Goal: Information Seeking & Learning: Compare options

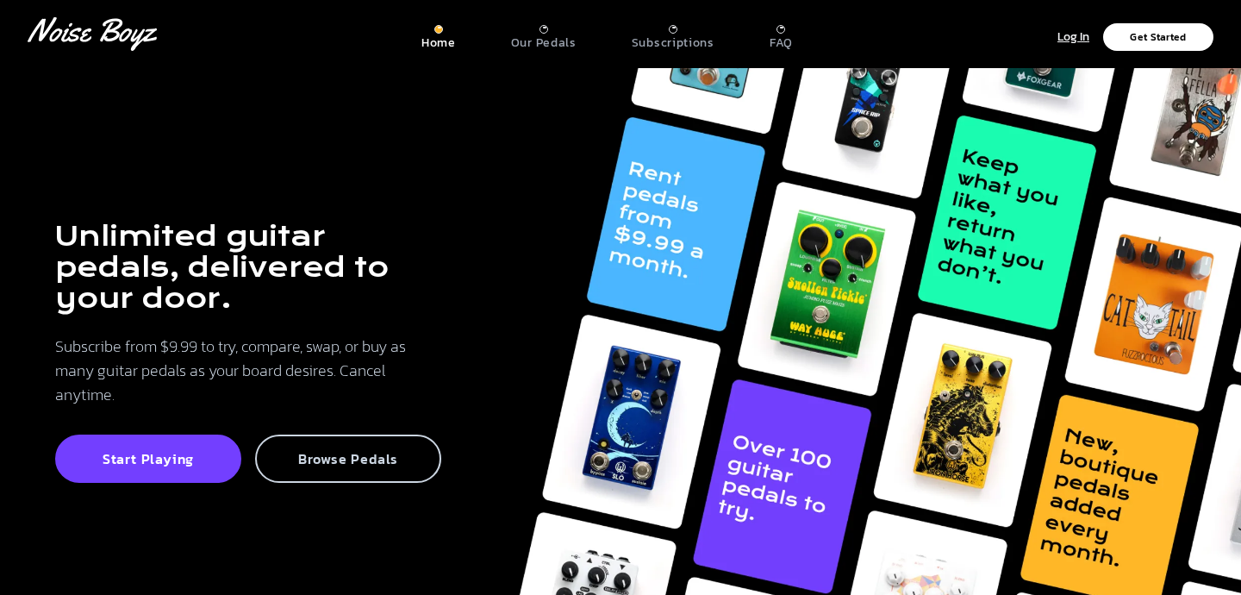
click at [286, 458] on p "Browse Pedals" at bounding box center [348, 458] width 148 height 17
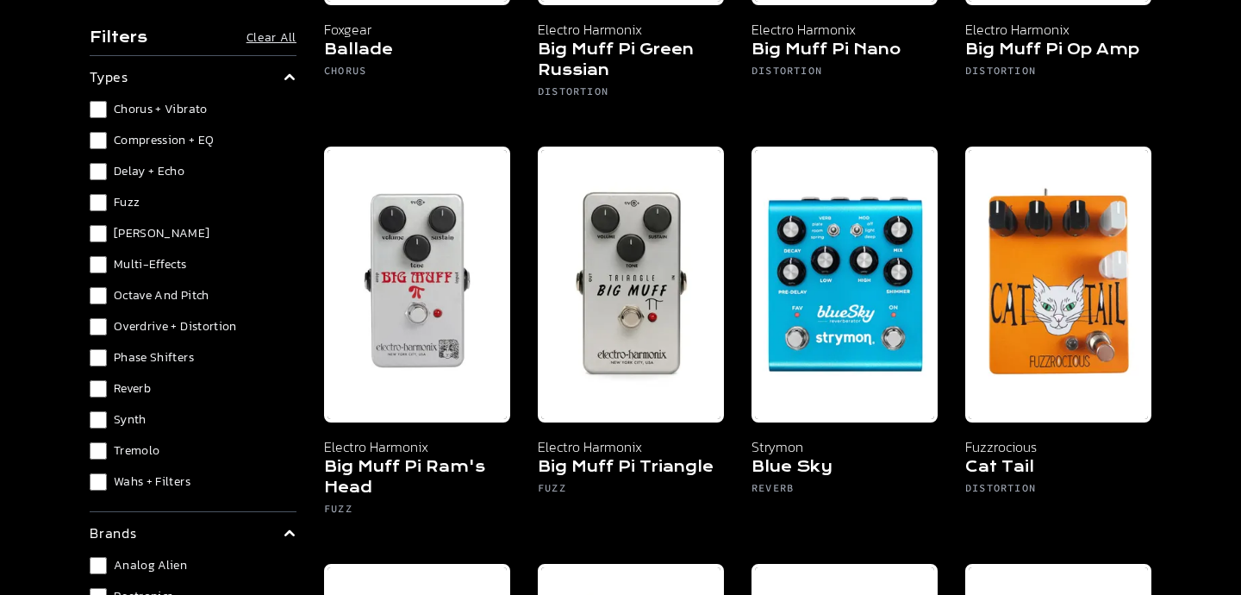
scroll to position [875, 0]
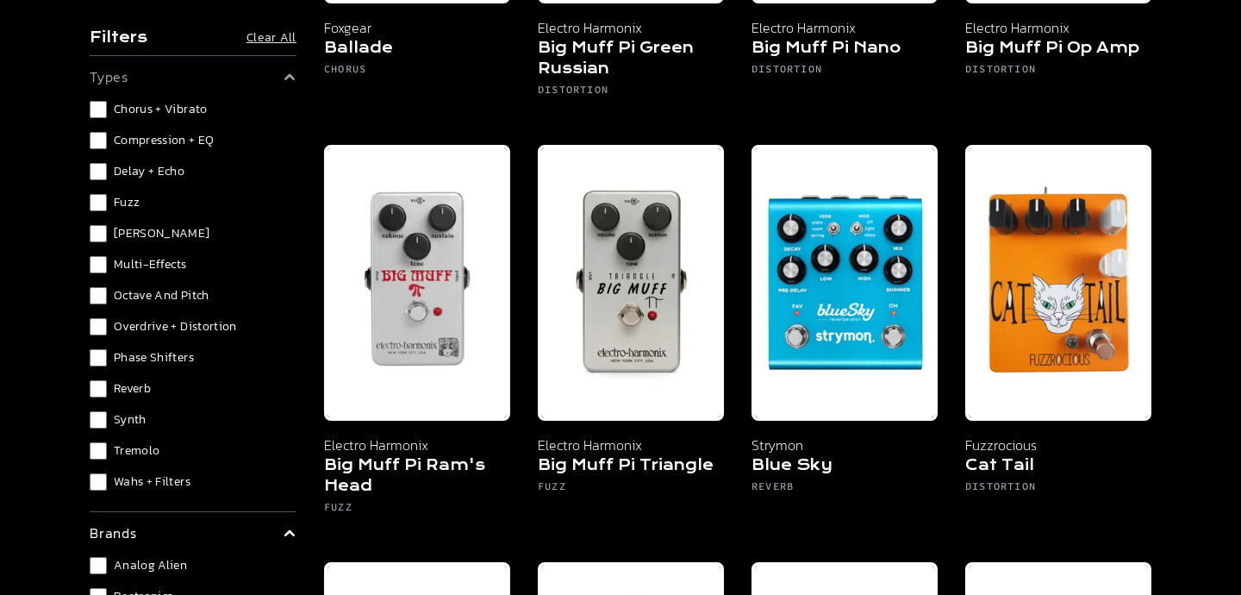
click at [166, 268] on span "Multi-Effects" at bounding box center [150, 264] width 73 height 17
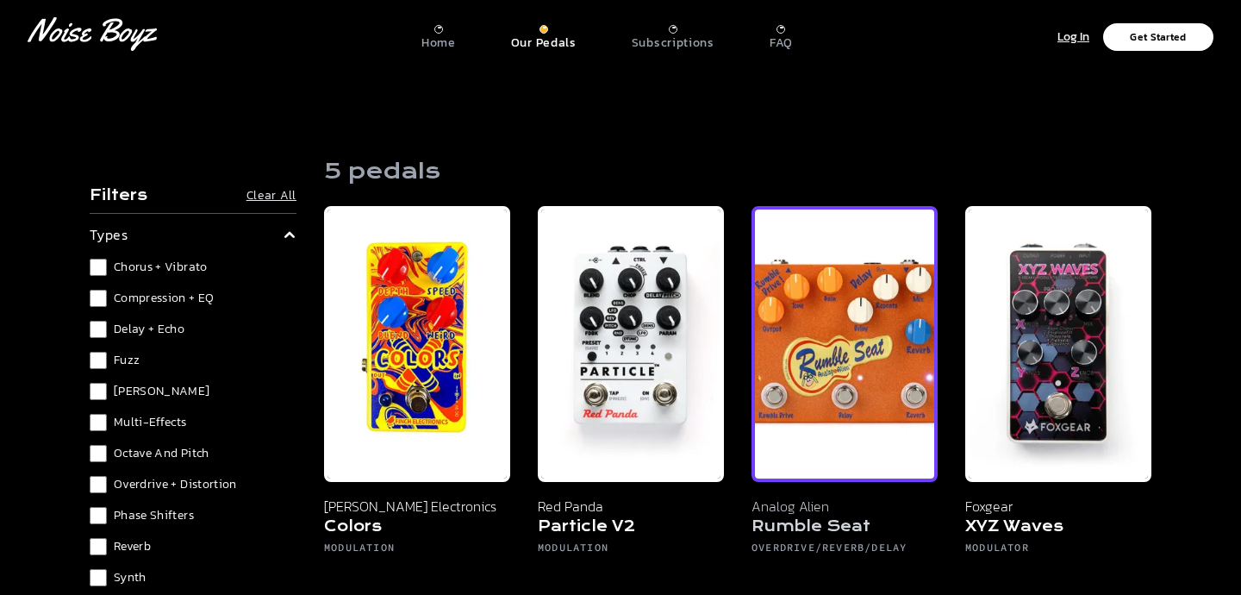
click at [838, 376] on img at bounding box center [844, 344] width 186 height 276
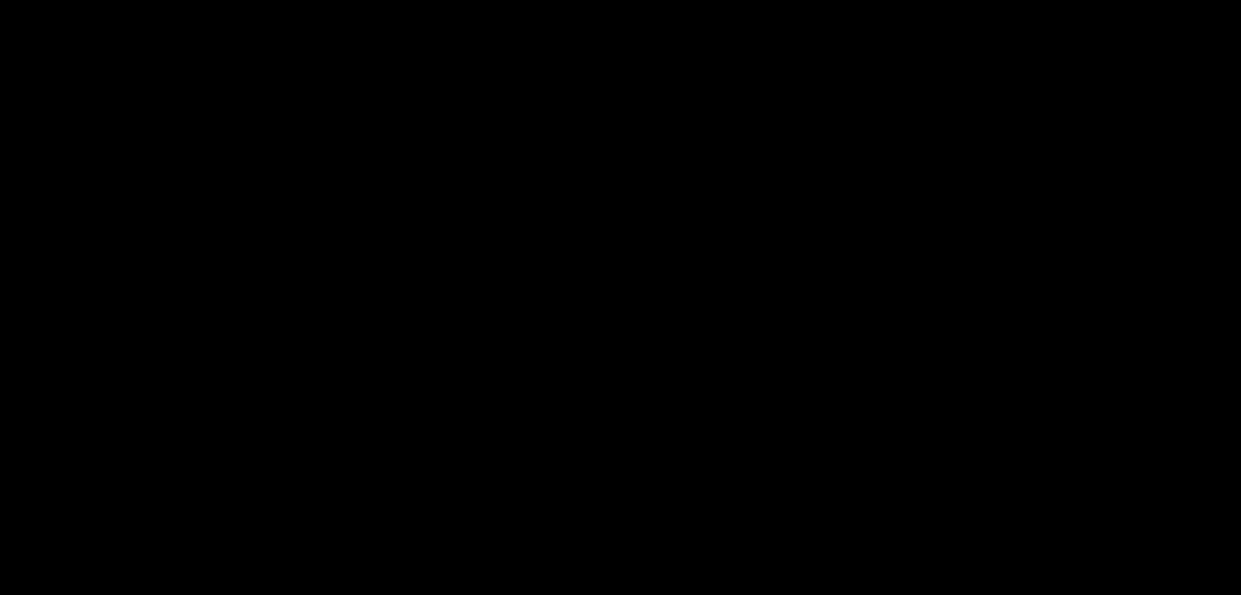
scroll to position [1252, 0]
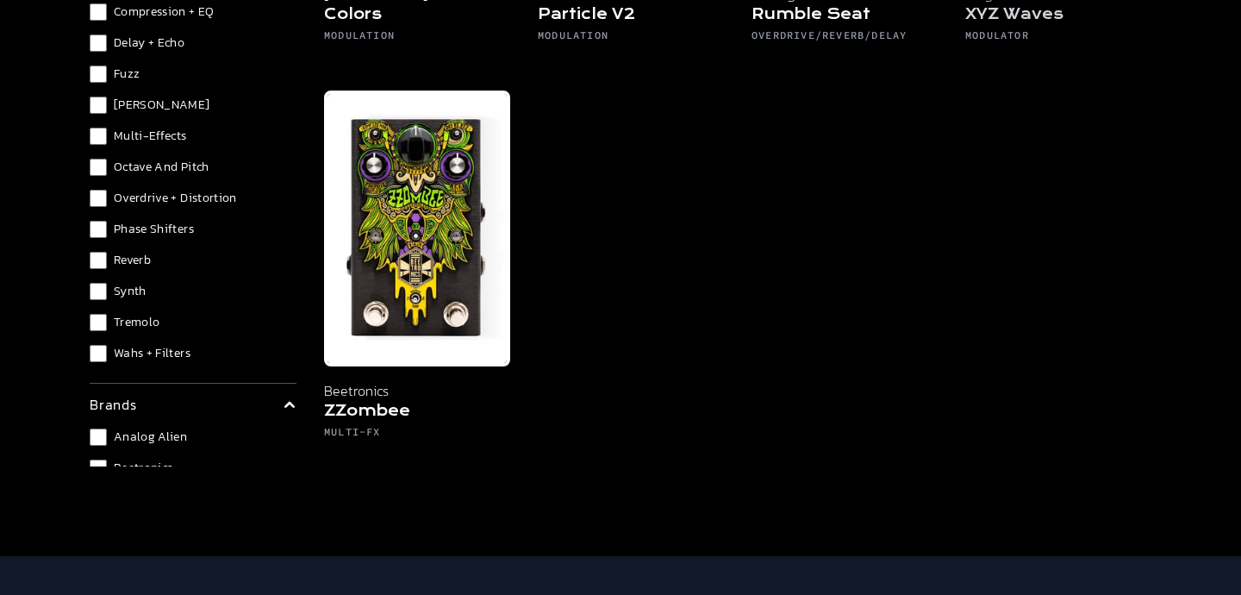
scroll to position [521, 0]
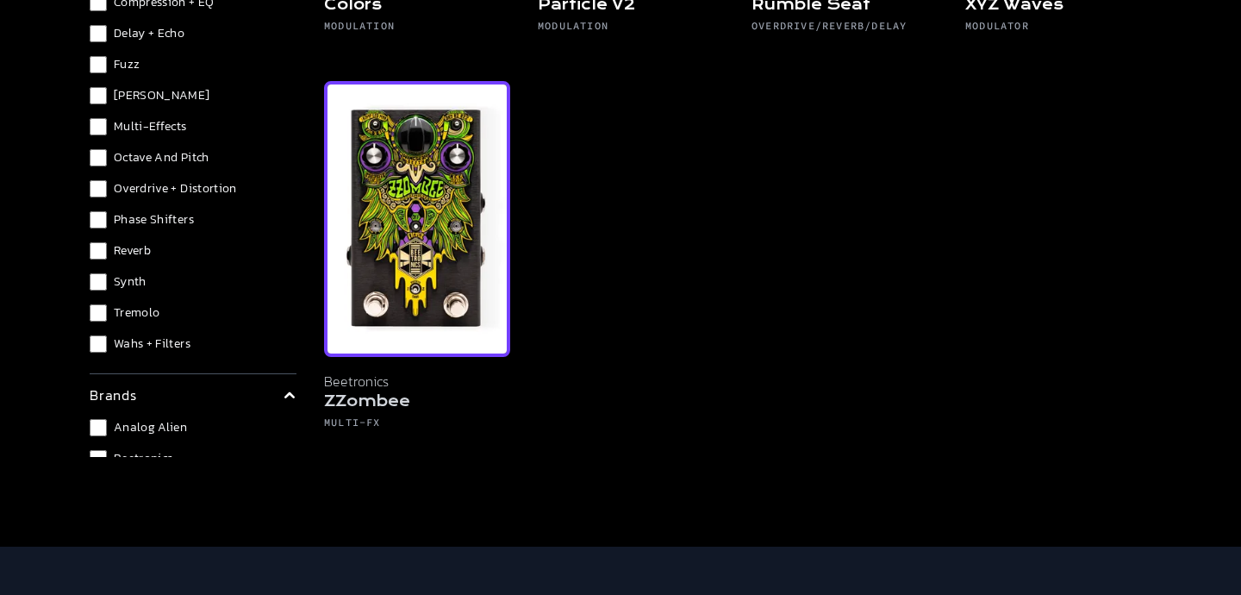
click at [446, 292] on img at bounding box center [417, 219] width 186 height 276
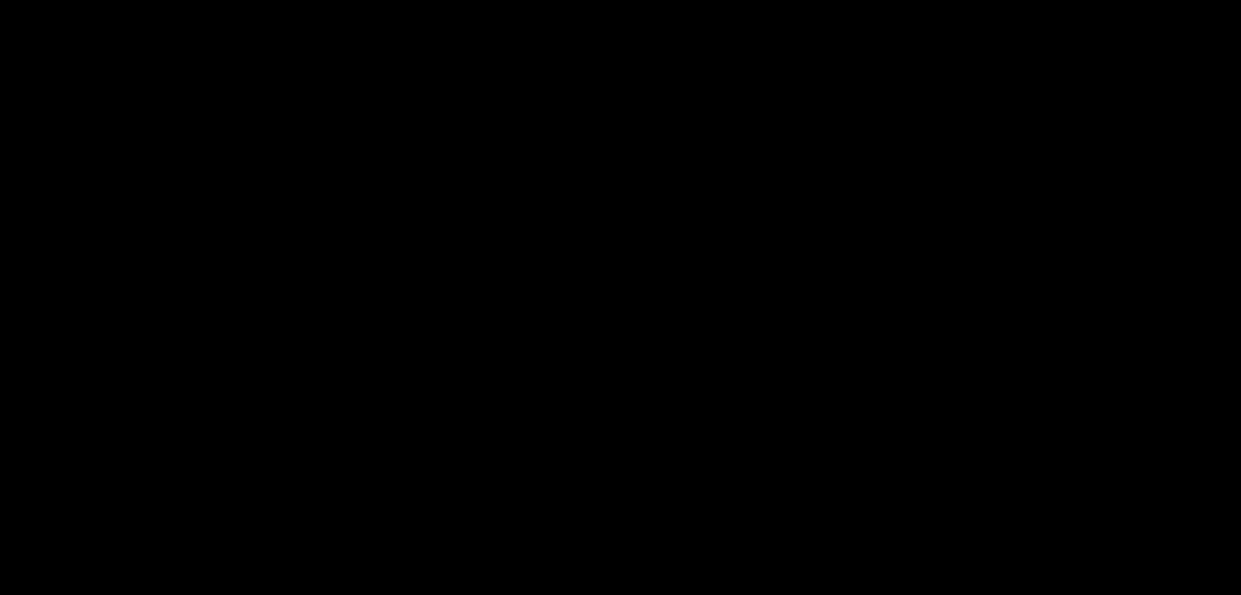
scroll to position [1244, 0]
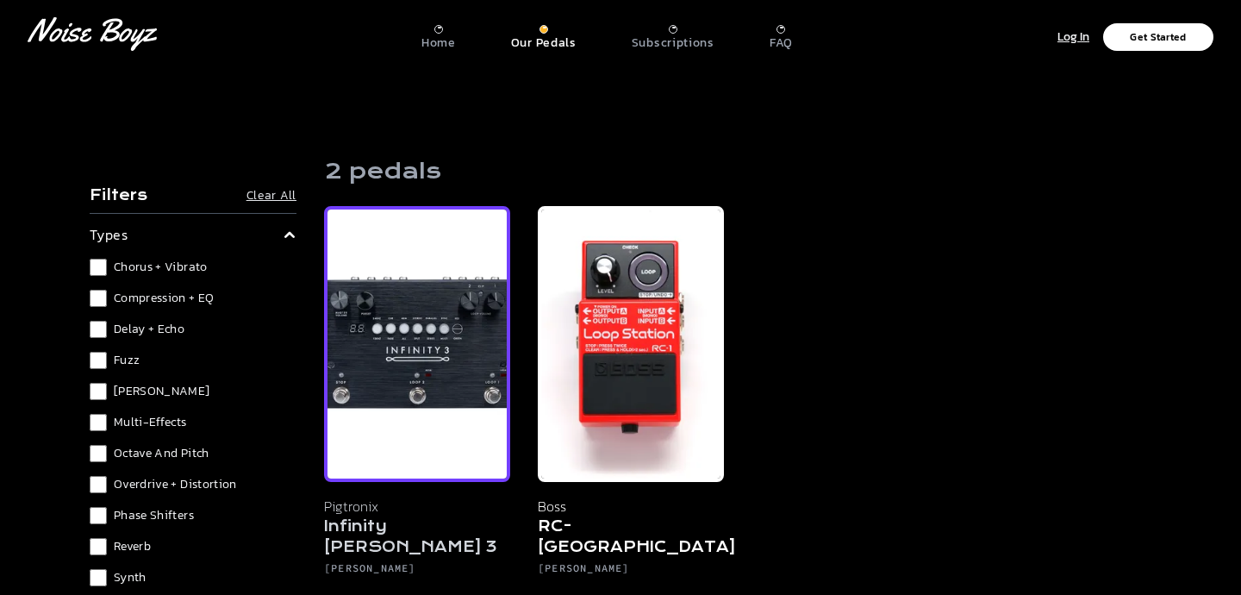
click at [415, 402] on img at bounding box center [417, 344] width 186 height 276
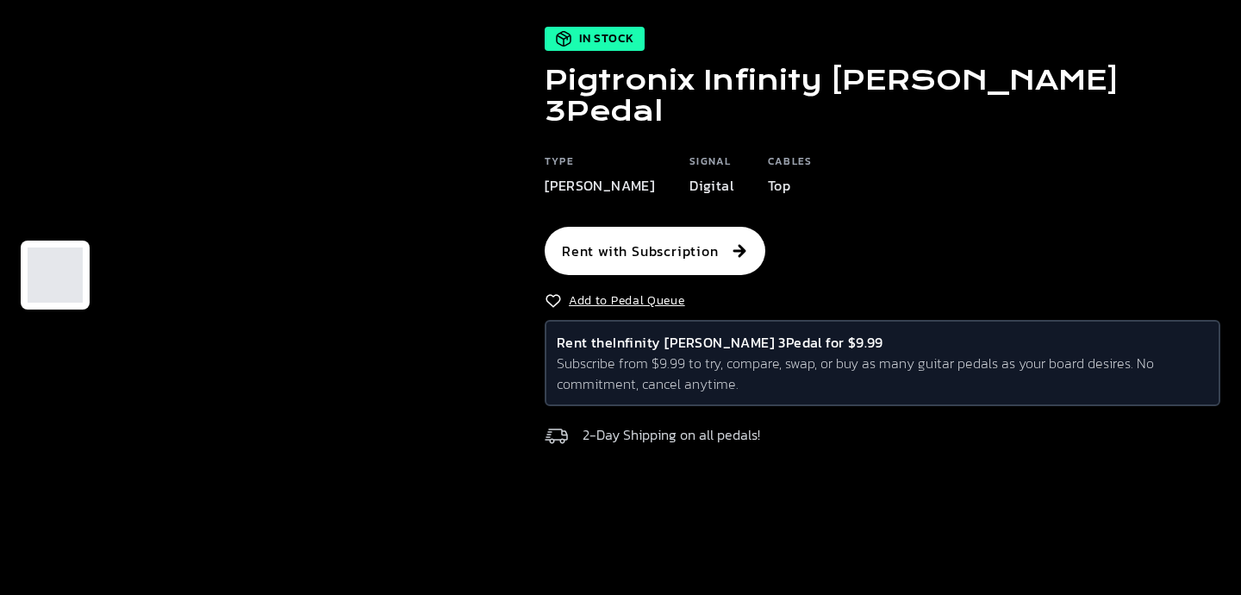
scroll to position [117, 0]
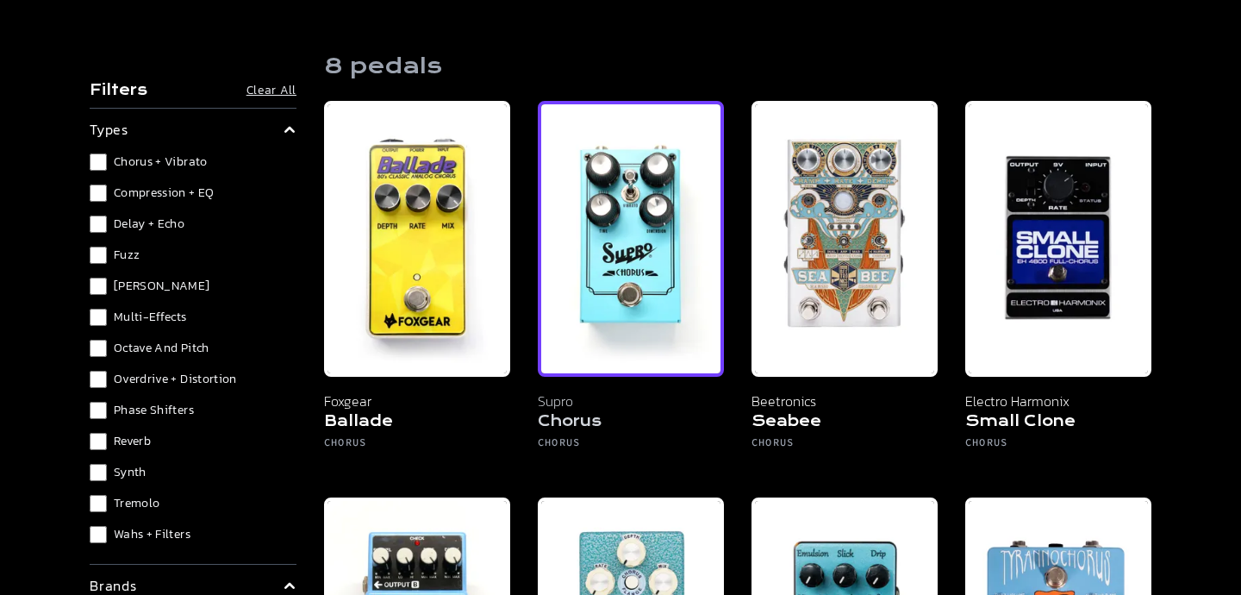
scroll to position [89, 0]
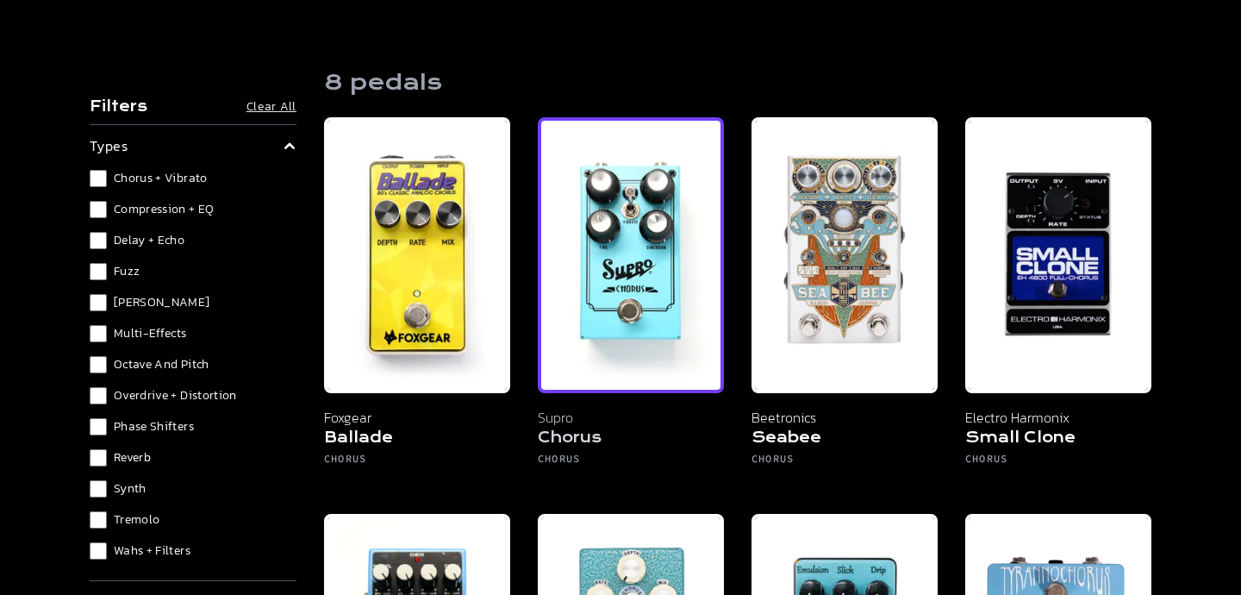
click at [629, 331] on img at bounding box center [631, 255] width 186 height 276
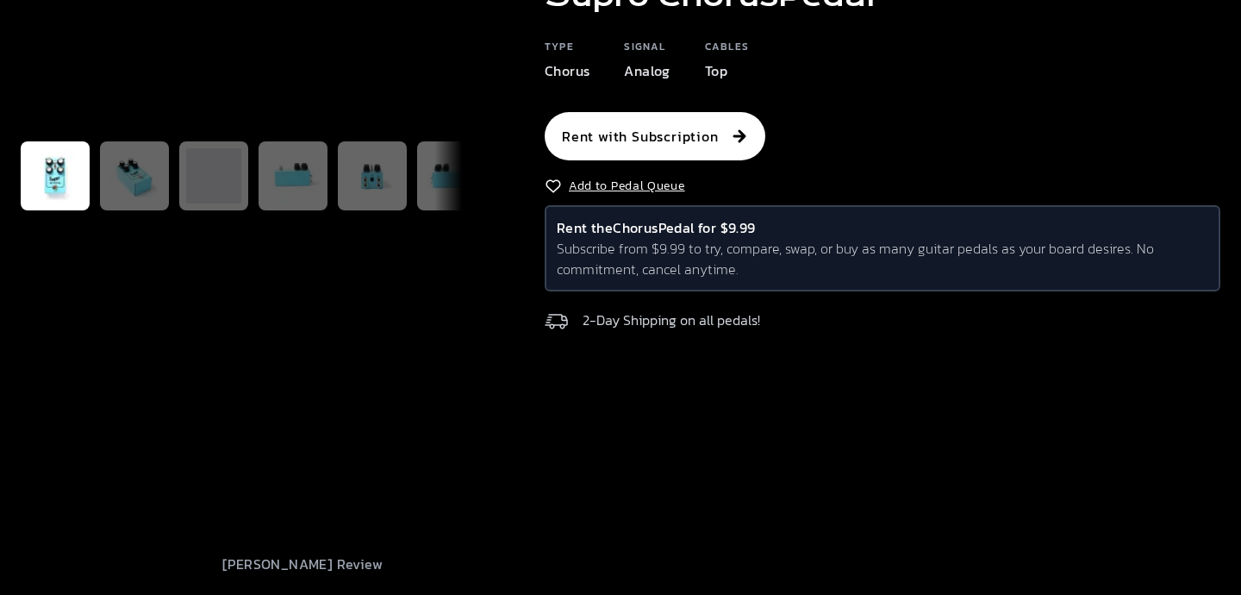
scroll to position [207, 0]
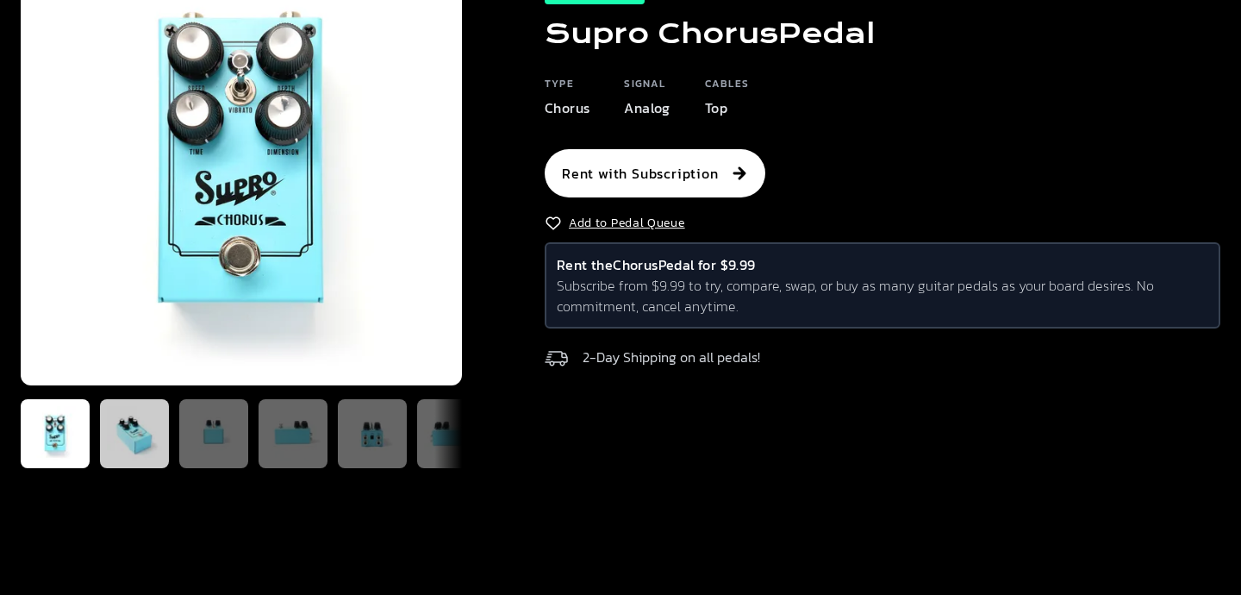
click at [138, 423] on img at bounding box center [134, 433] width 55 height 55
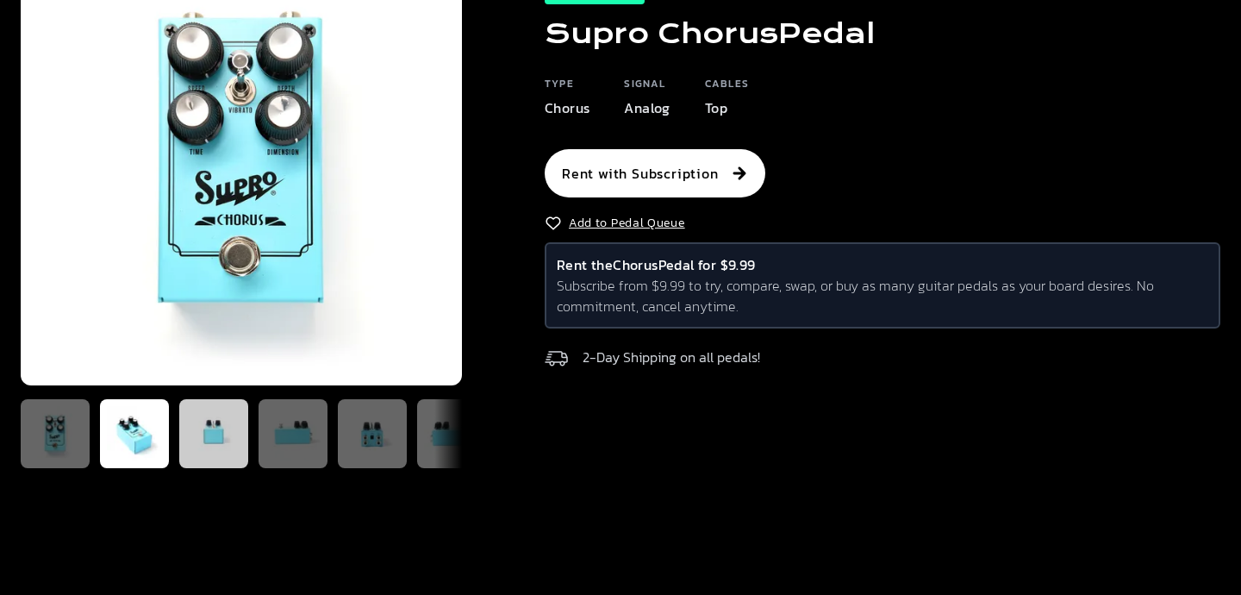
click at [200, 436] on img at bounding box center [213, 433] width 55 height 55
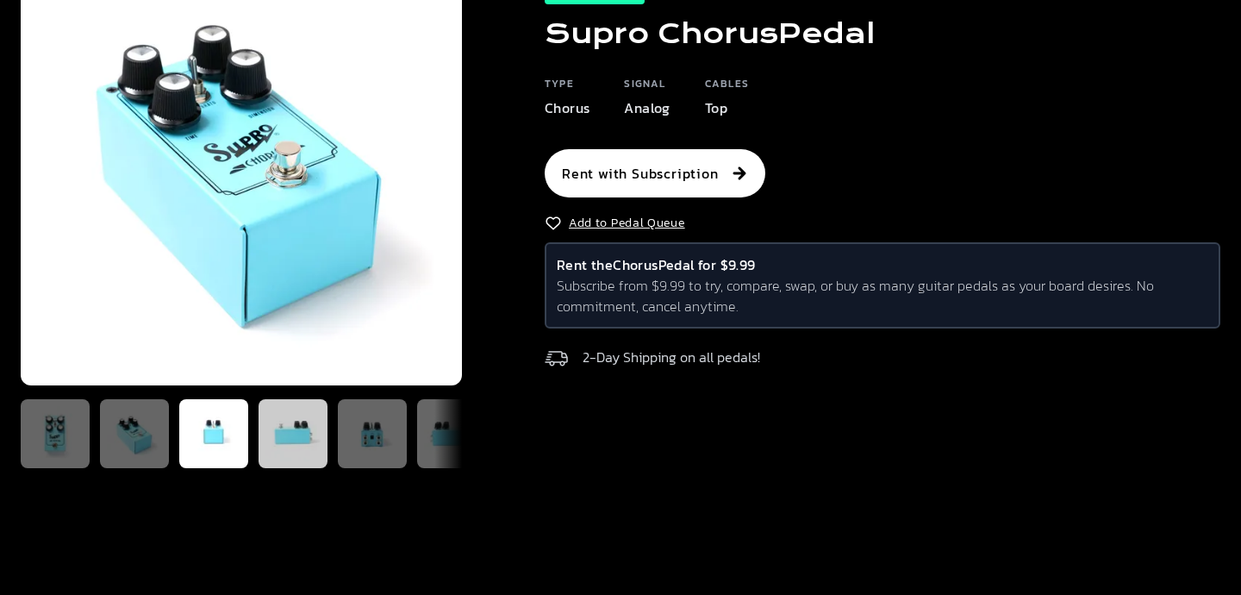
click at [272, 441] on img at bounding box center [292, 433] width 55 height 55
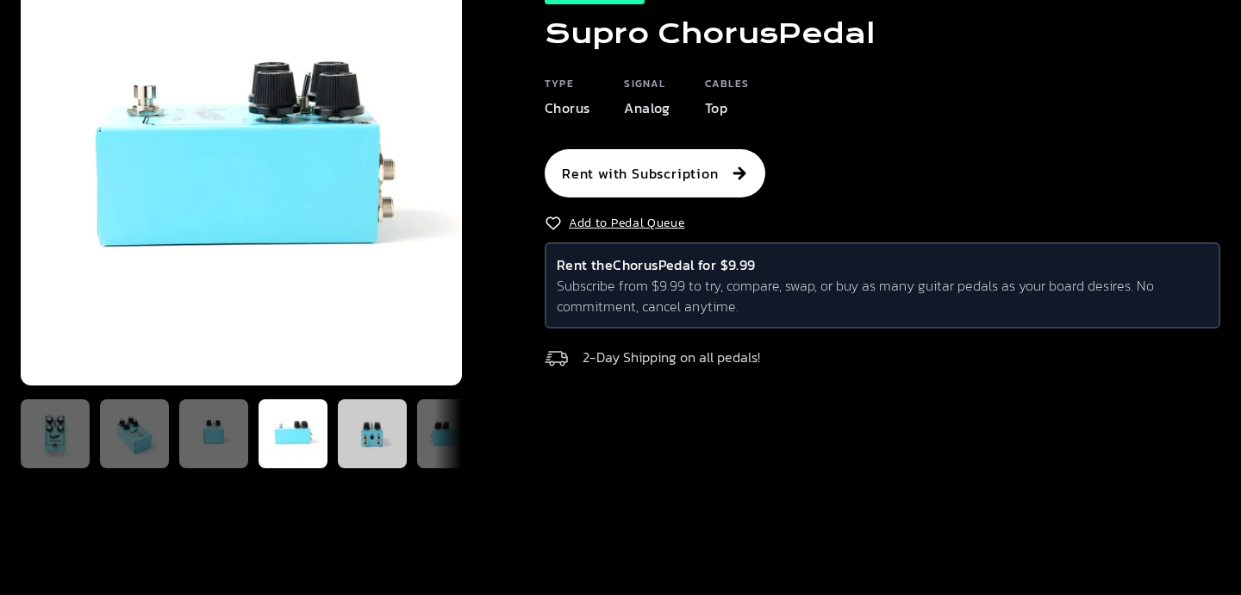
click at [355, 443] on img at bounding box center [372, 433] width 55 height 55
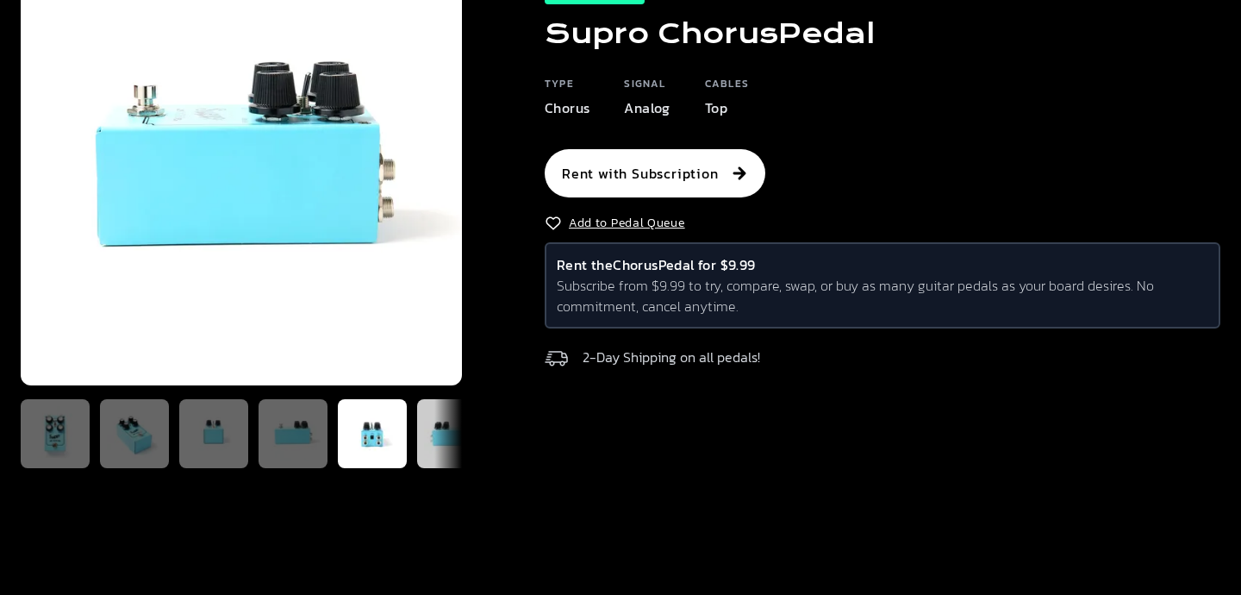
click at [427, 440] on img at bounding box center [451, 433] width 55 height 55
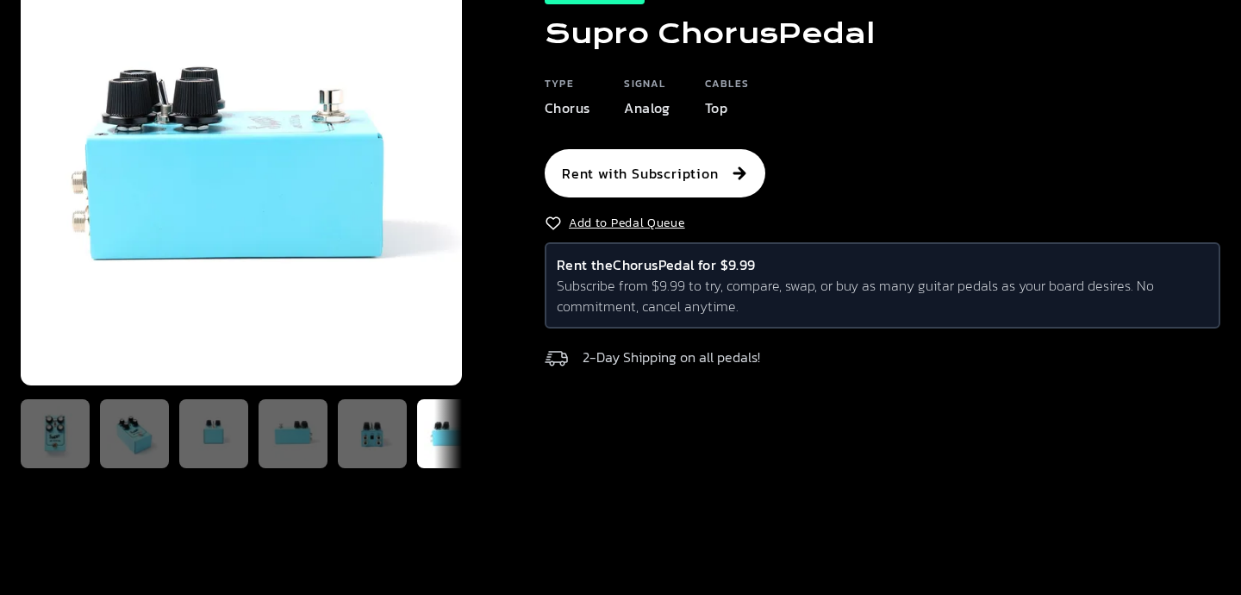
click at [471, 427] on div "In Stock Supro Chorus Pedal Type Chorus Signal Analog Cables Top Rent with Subs…" at bounding box center [620, 205] width 1241 height 689
click at [48, 422] on img at bounding box center [55, 433] width 55 height 55
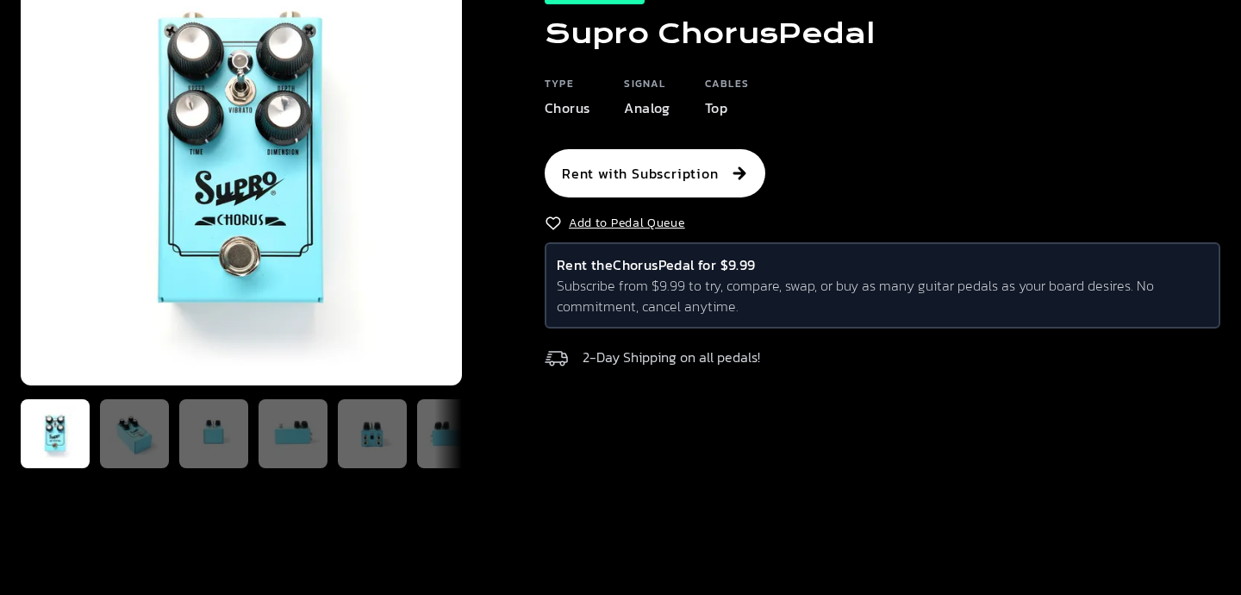
click at [230, 195] on img at bounding box center [241, 164] width 441 height 441
drag, startPoint x: 545, startPoint y: 28, endPoint x: 903, endPoint y: 24, distance: 357.6
click at [903, 24] on div "In Stock Supro Chorus Pedal Type Chorus Signal Analog Cables Top Rent with Subs…" at bounding box center [841, 178] width 758 height 396
copy h1 "Supro Chorus Pedal"
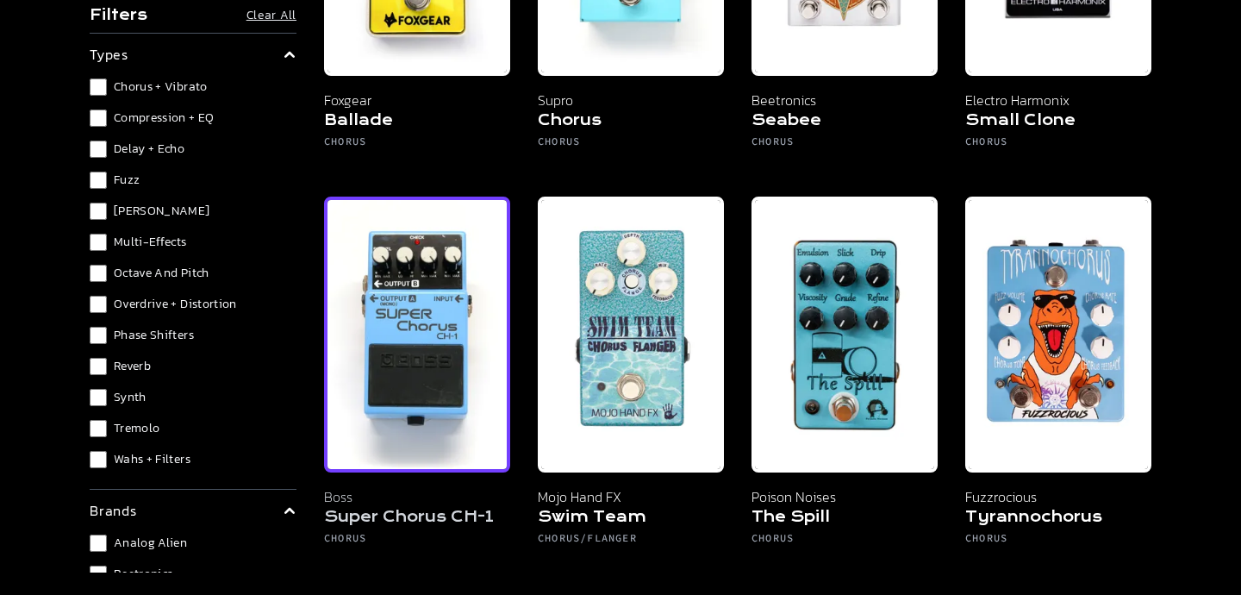
scroll to position [407, 0]
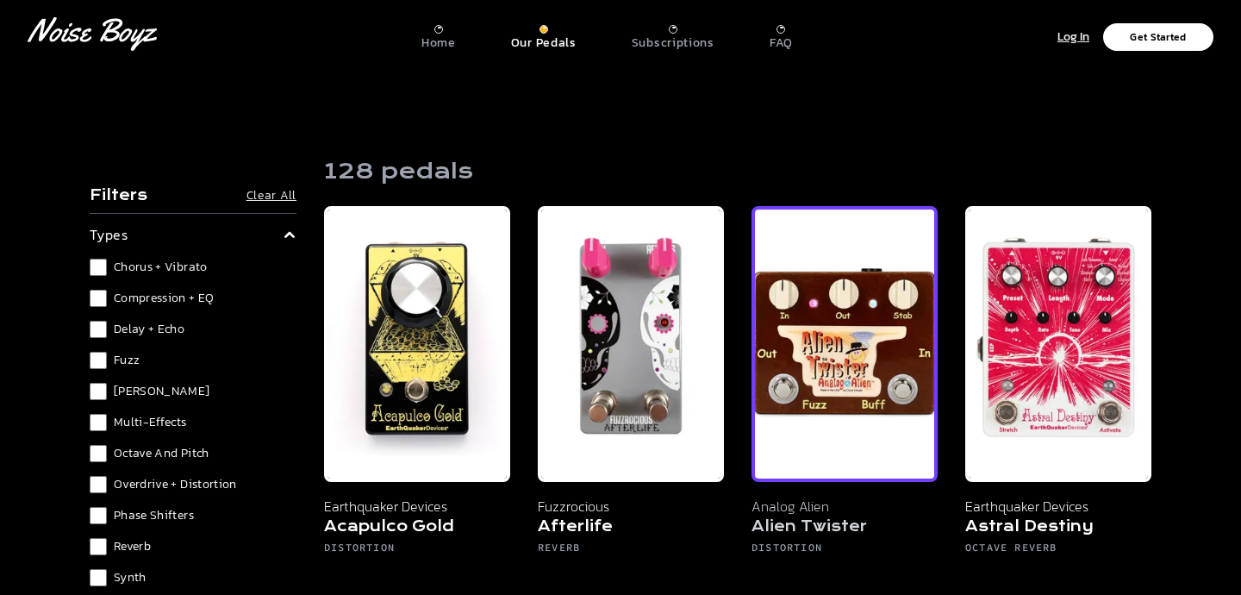
click at [816, 397] on img at bounding box center [844, 344] width 186 height 276
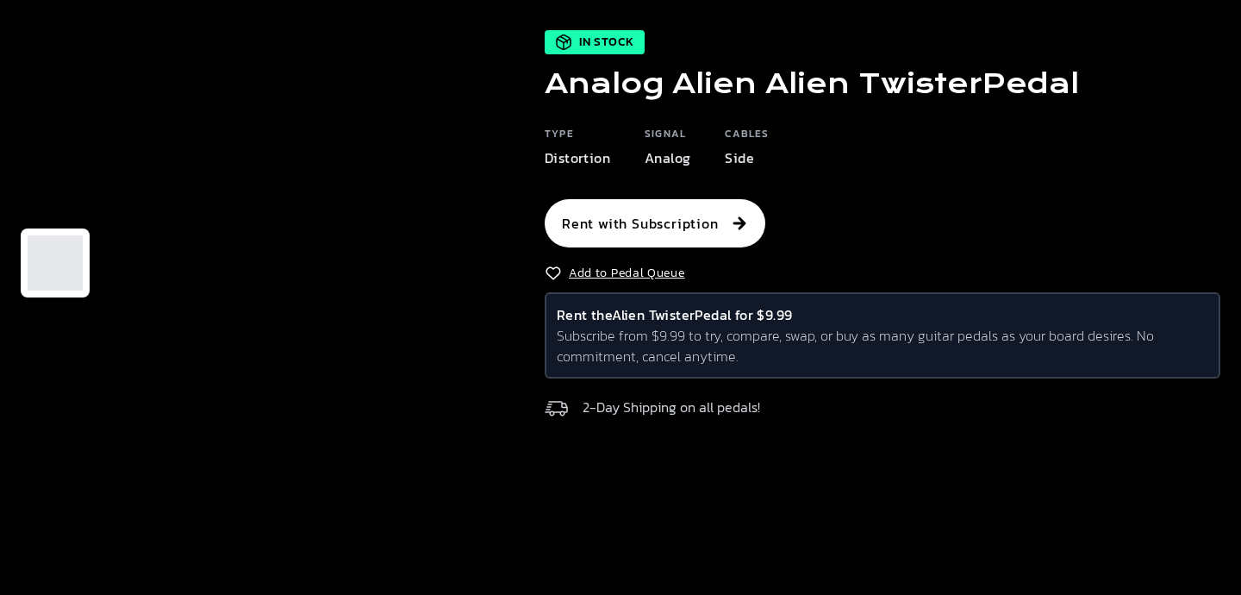
scroll to position [115, 0]
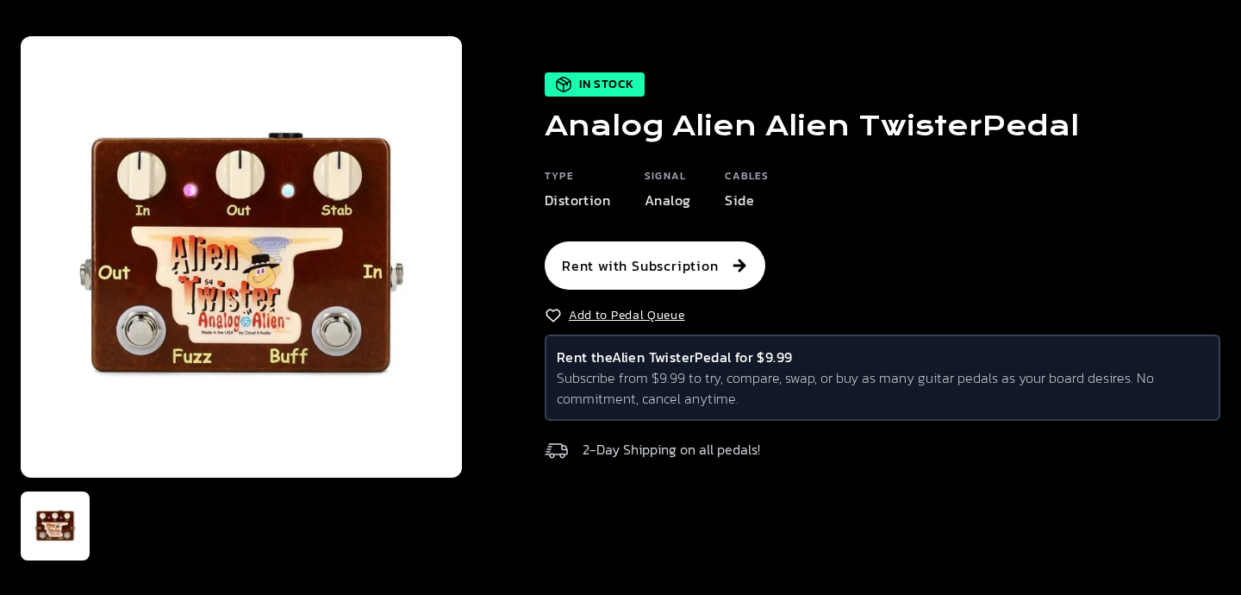
click at [252, 240] on img at bounding box center [241, 256] width 441 height 441
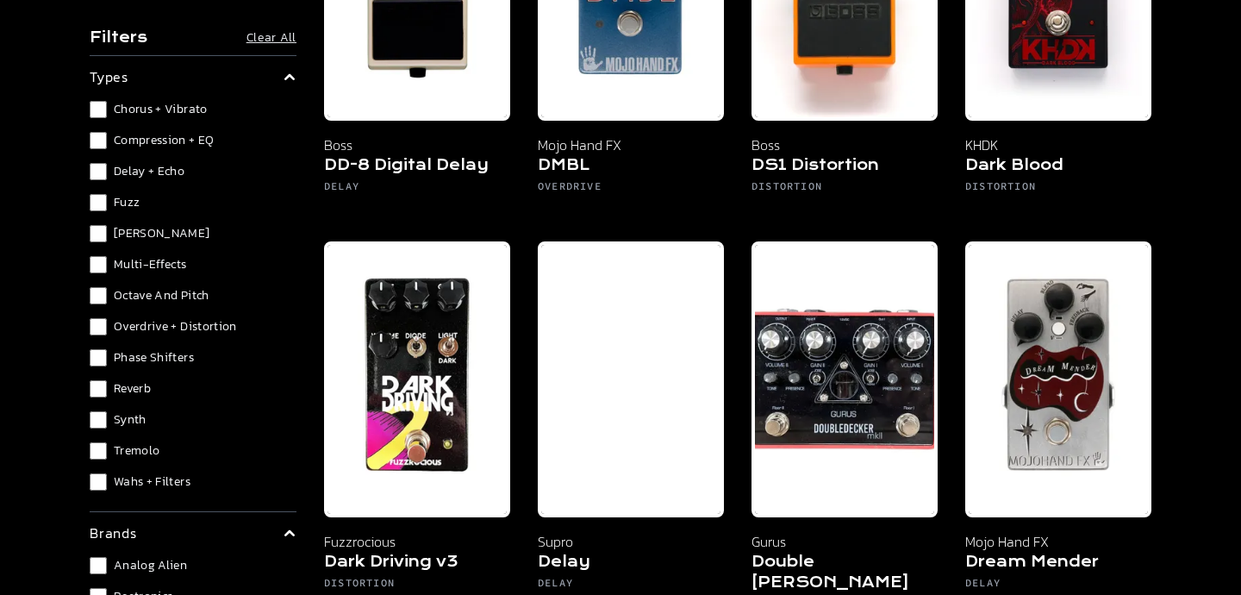
scroll to position [2395, 0]
